Goal: Use online tool/utility: Utilize a website feature to perform a specific function

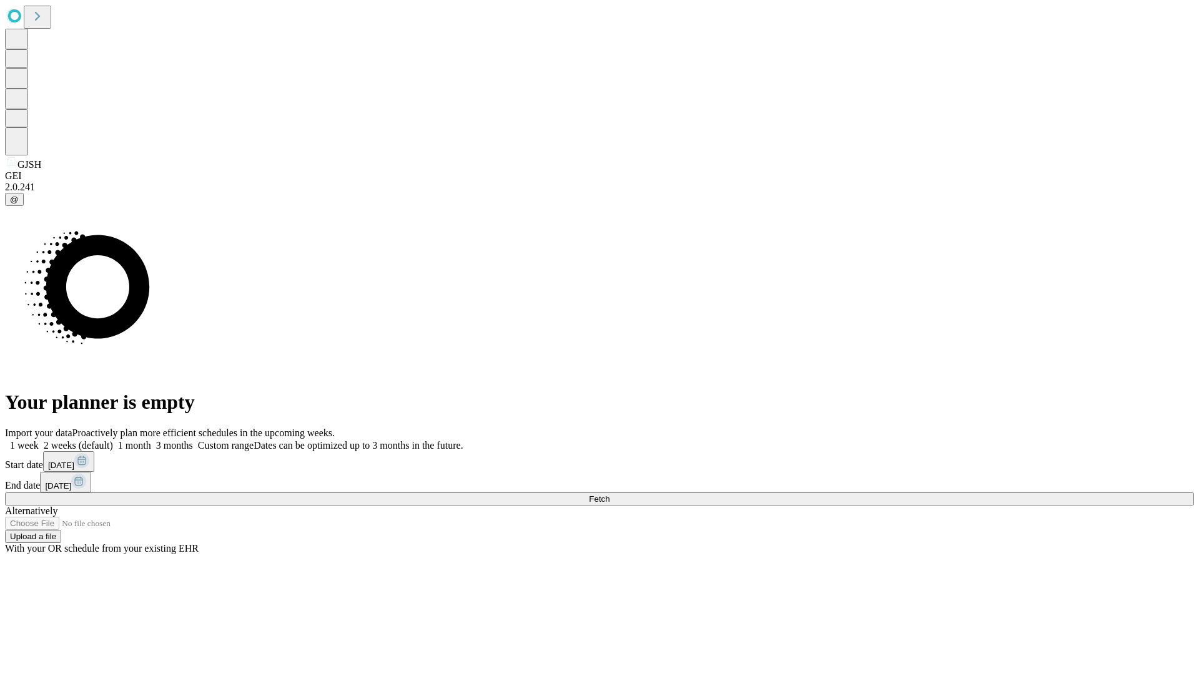
click at [609, 494] on span "Fetch" at bounding box center [599, 498] width 21 height 9
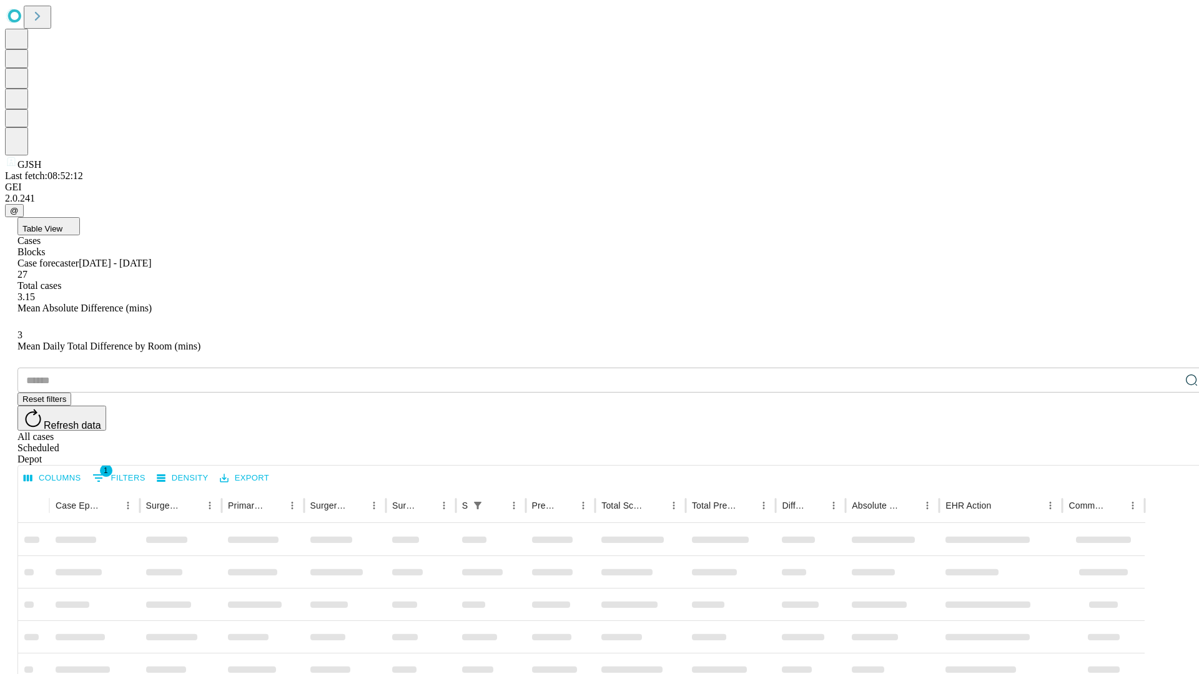
click at [62, 224] on span "Table View" at bounding box center [42, 228] width 40 height 9
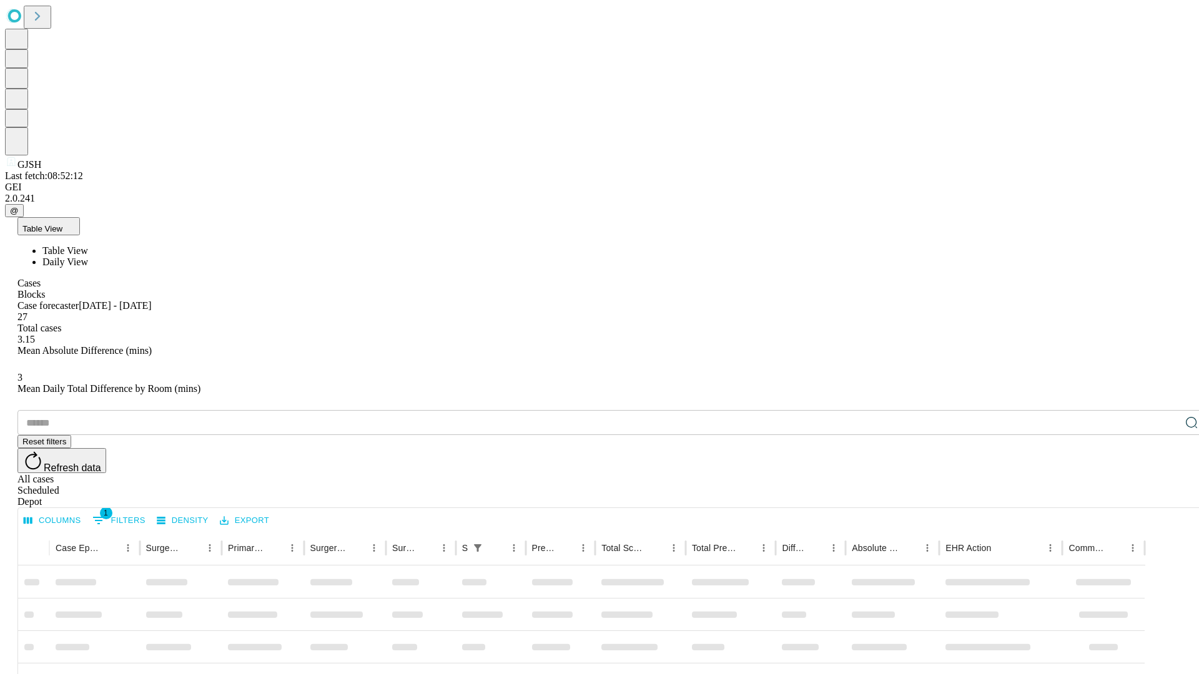
click at [88, 257] on span "Daily View" at bounding box center [65, 262] width 46 height 11
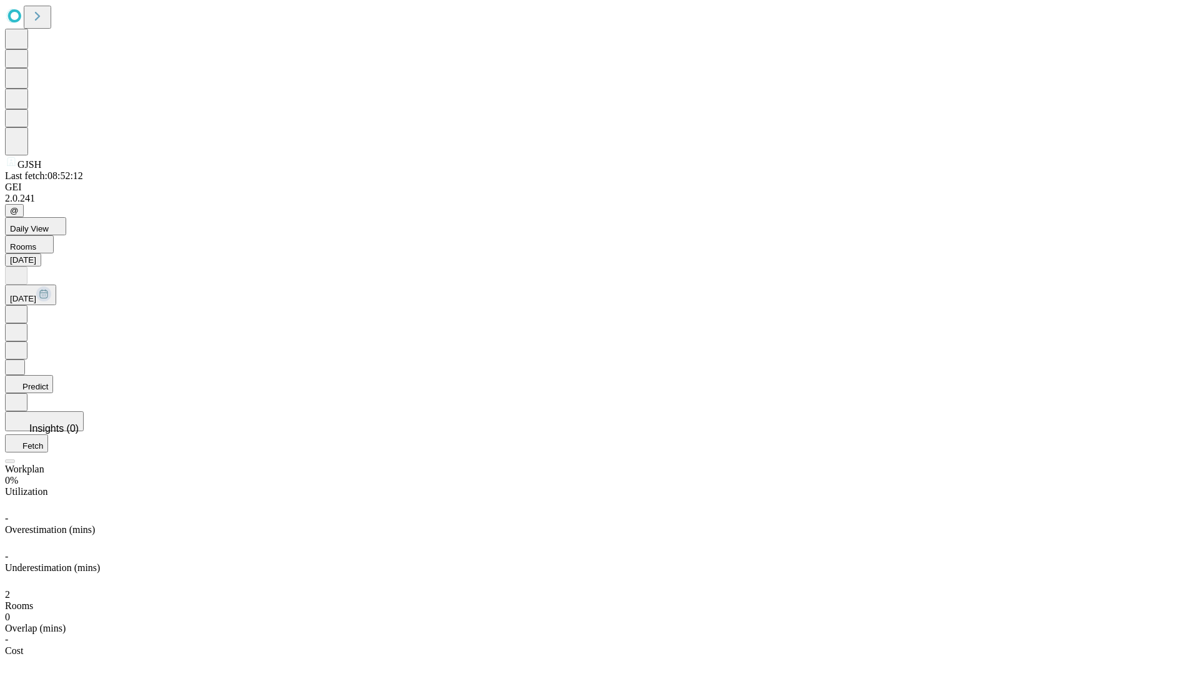
click at [53, 375] on button "Predict" at bounding box center [29, 384] width 48 height 18
